Goal: Find specific page/section: Find specific page/section

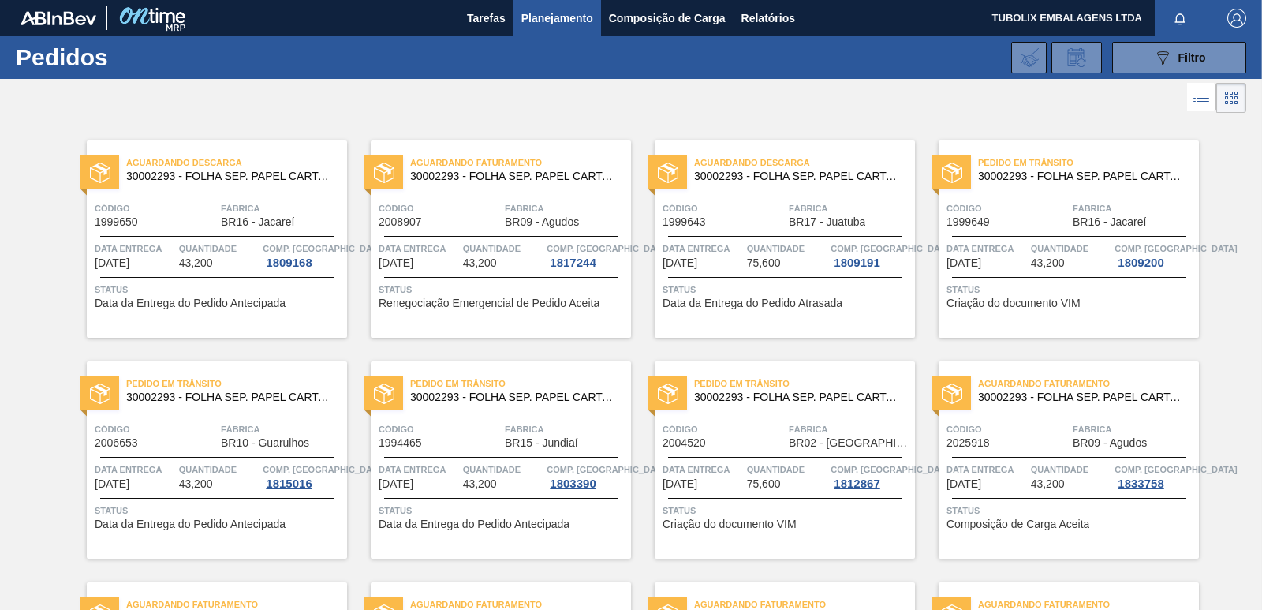
scroll to position [2436, 0]
click at [843, 241] on span "Comp. [GEOGRAPHIC_DATA]" at bounding box center [891, 249] width 122 height 16
click at [810, 215] on span "Fábrica" at bounding box center [850, 208] width 122 height 16
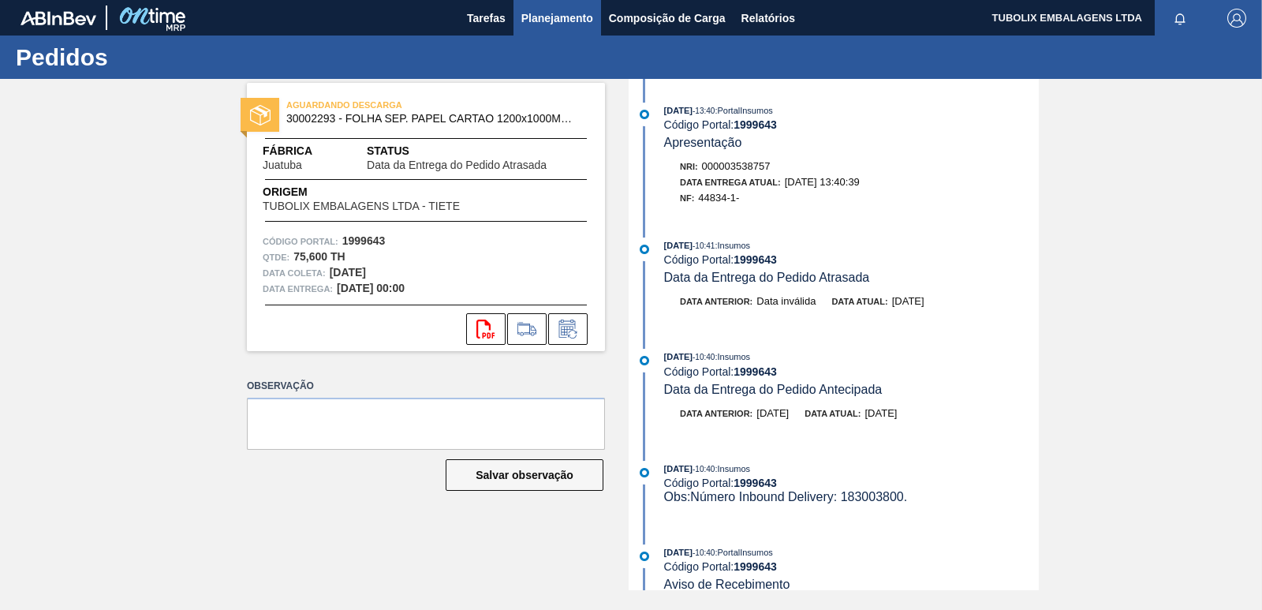
click at [564, 14] on span "Planejamento" at bounding box center [557, 18] width 72 height 19
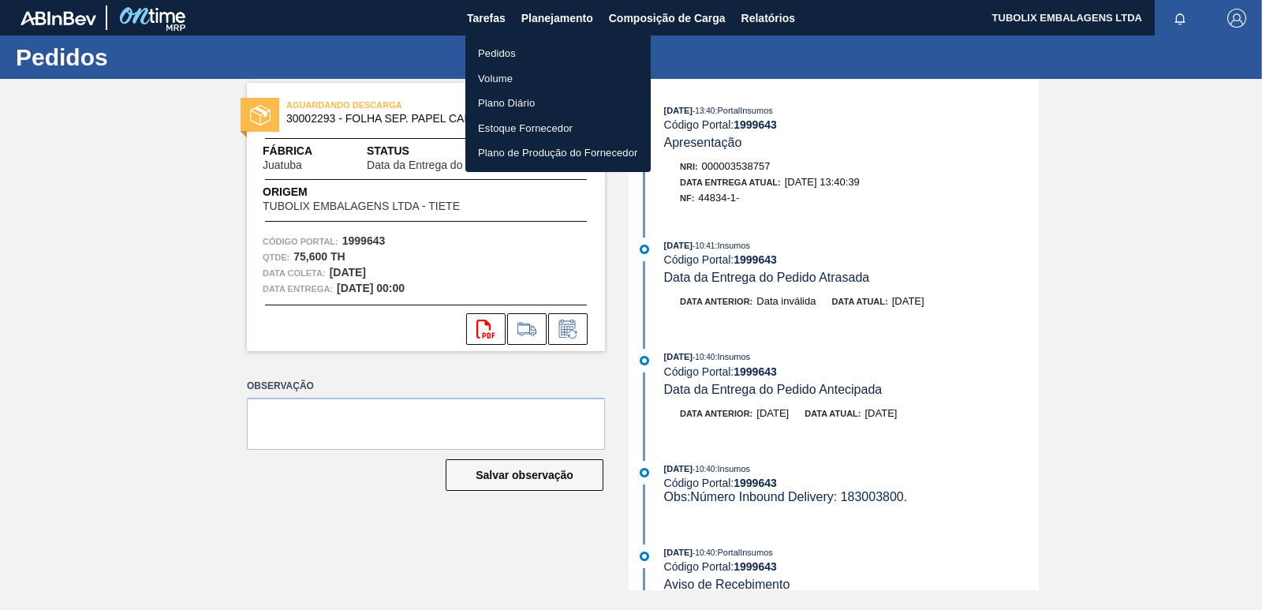
click at [500, 50] on li "Pedidos" at bounding box center [557, 53] width 185 height 25
